Goal: Task Accomplishment & Management: Manage account settings

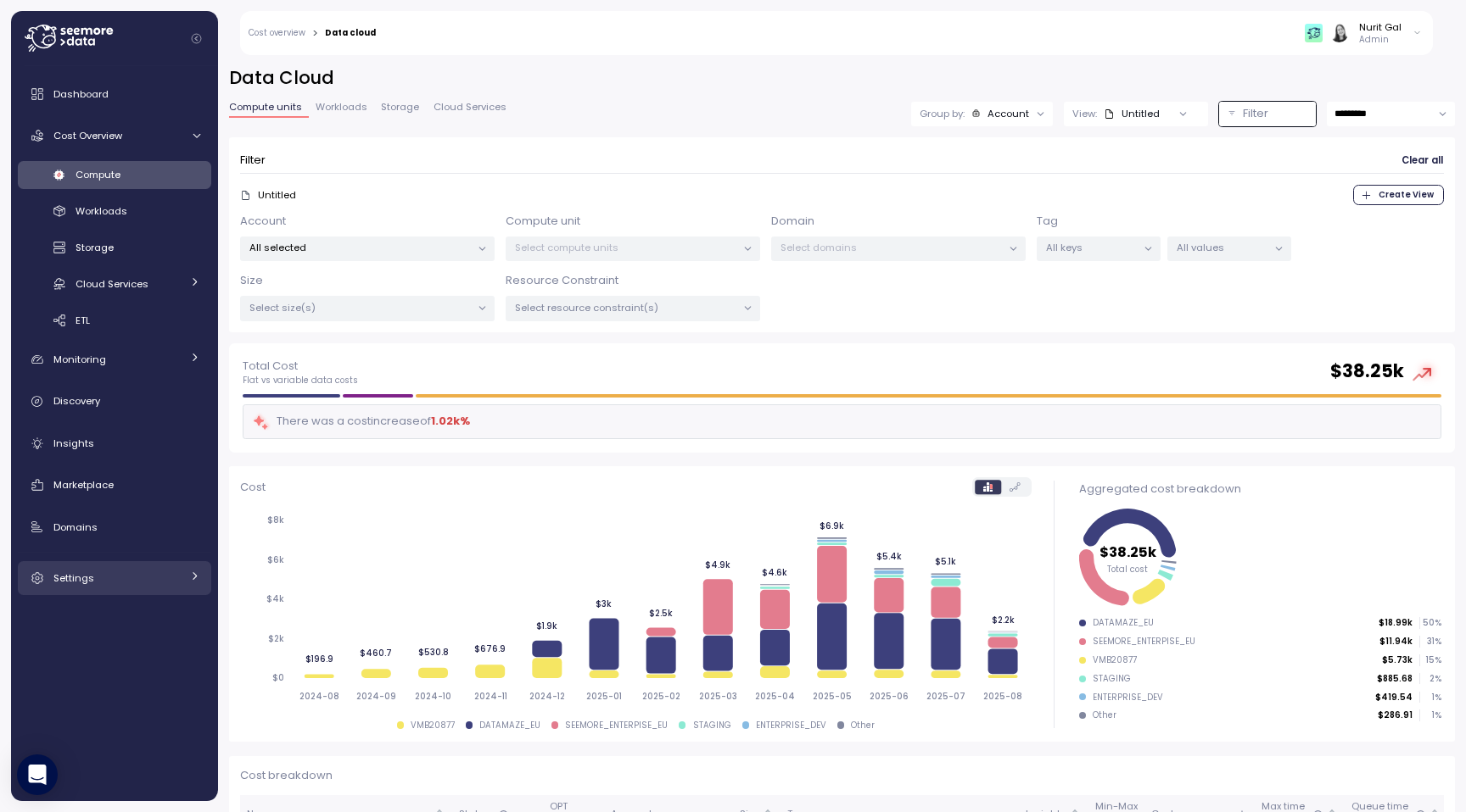
click at [137, 570] on div "Settings" at bounding box center [117, 578] width 127 height 17
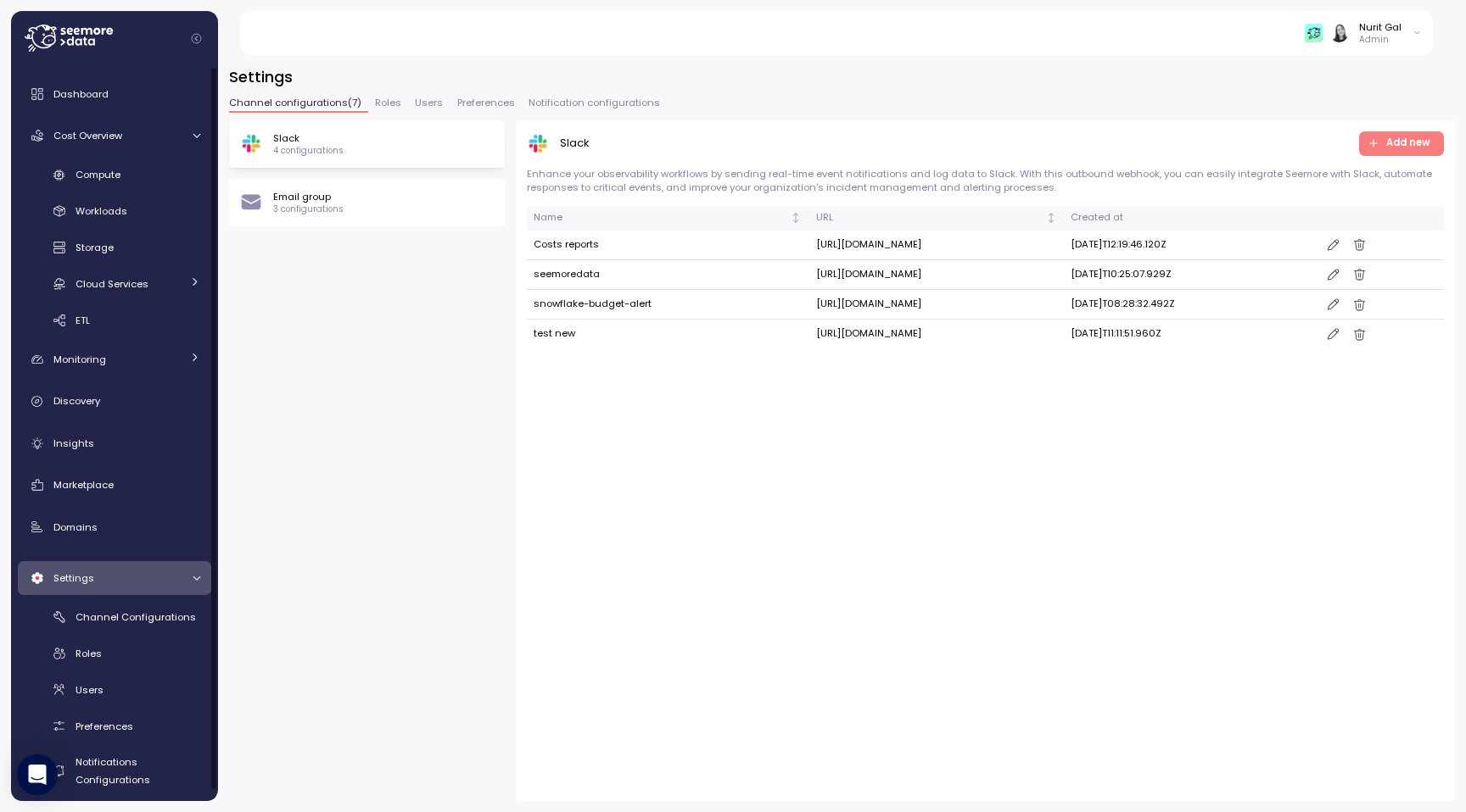
click at [393, 94] on div "Settings Channel configurations ( 7 ) Roles Users Preferences Notification conf…" at bounding box center [842, 433] width 1226 height 735
click at [393, 101] on span "Roles" at bounding box center [388, 103] width 26 height 10
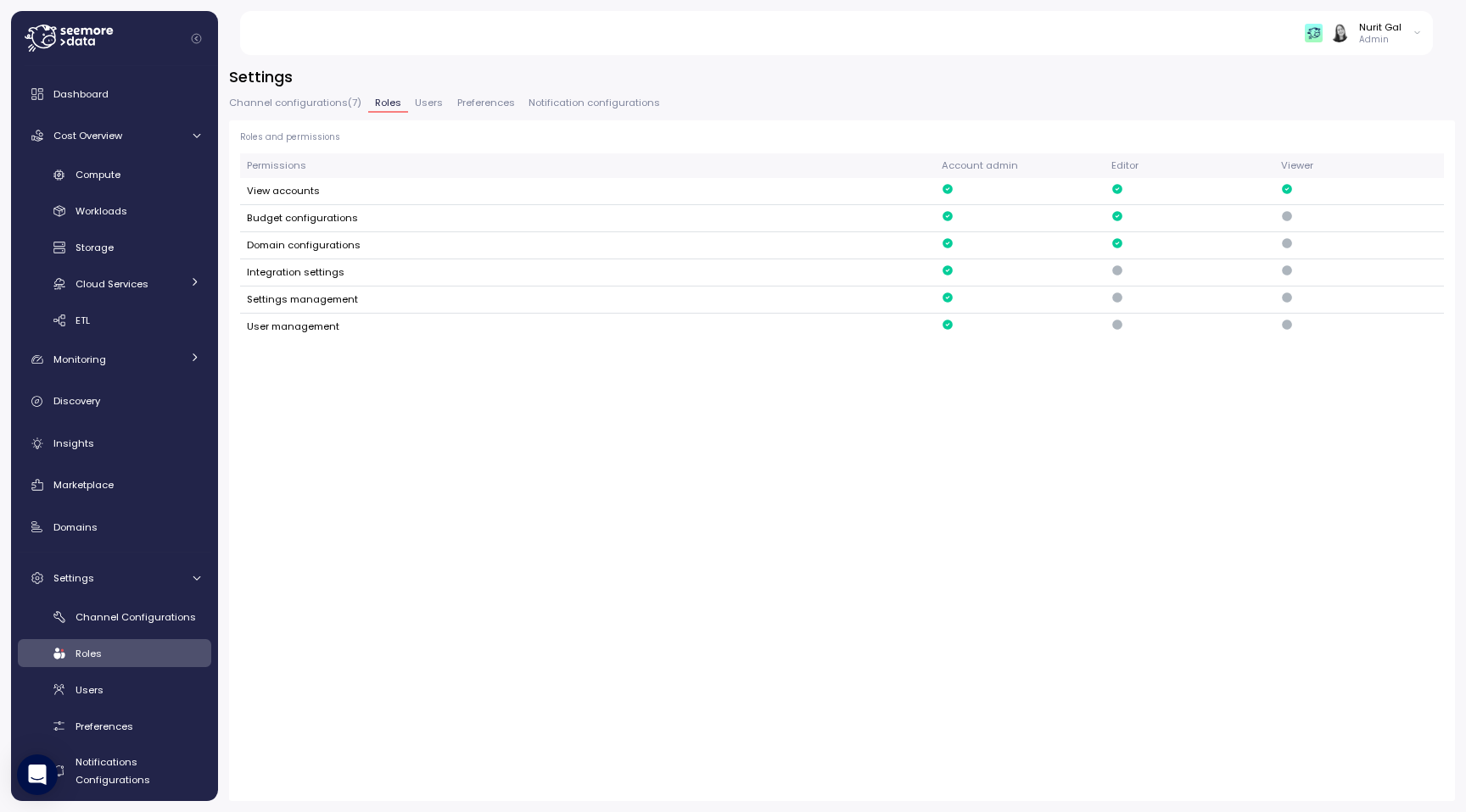
click at [420, 101] on span "Users" at bounding box center [428, 103] width 28 height 10
